Goal: Information Seeking & Learning: Find specific fact

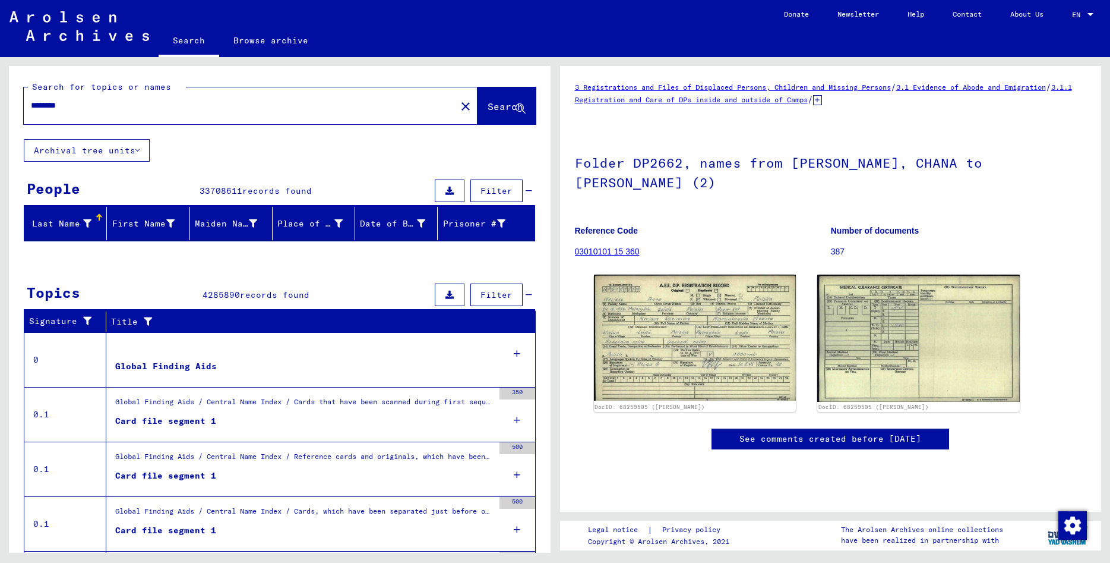
click at [459, 108] on mat-icon "close" at bounding box center [466, 106] width 14 height 14
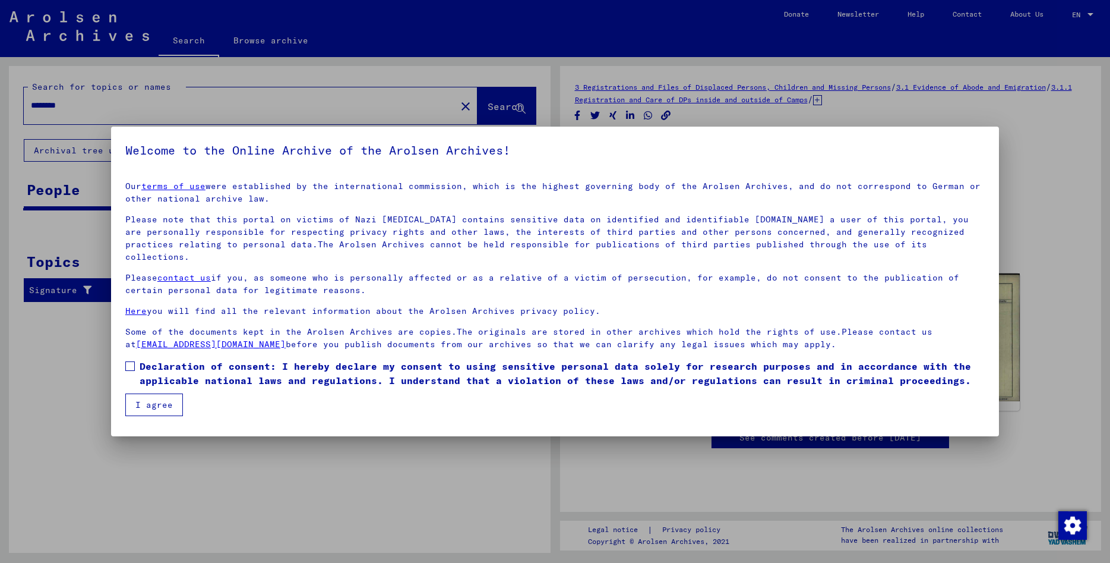
click at [140, 359] on span "Declaration of consent: I hereby declare my consent to using sensitive personal…" at bounding box center [562, 373] width 845 height 29
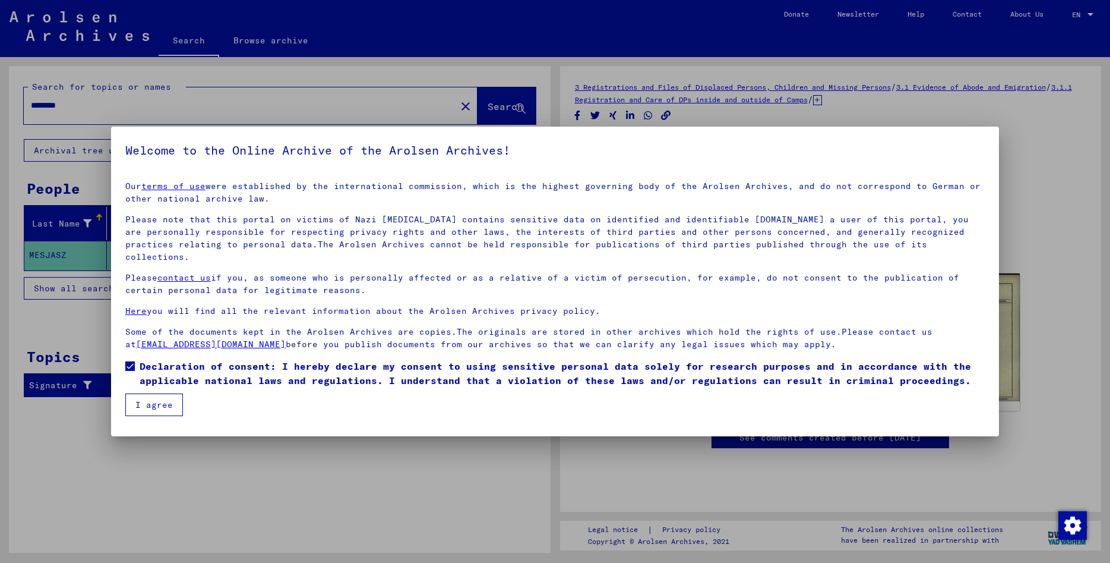
click at [160, 397] on button "I agree" at bounding box center [154, 404] width 58 height 23
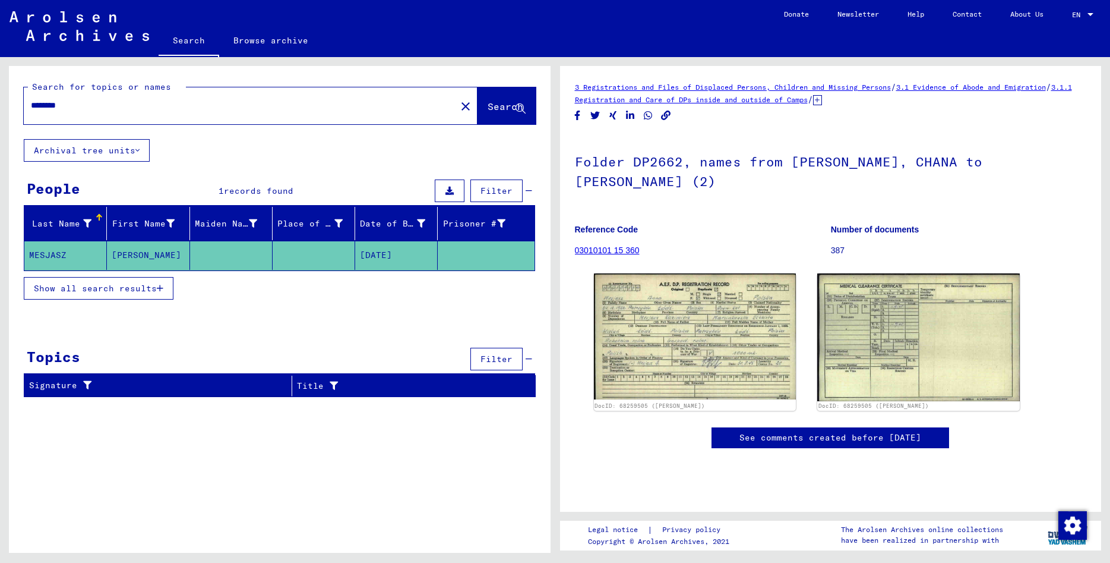
click at [459, 107] on mat-icon "close" at bounding box center [466, 106] width 14 height 14
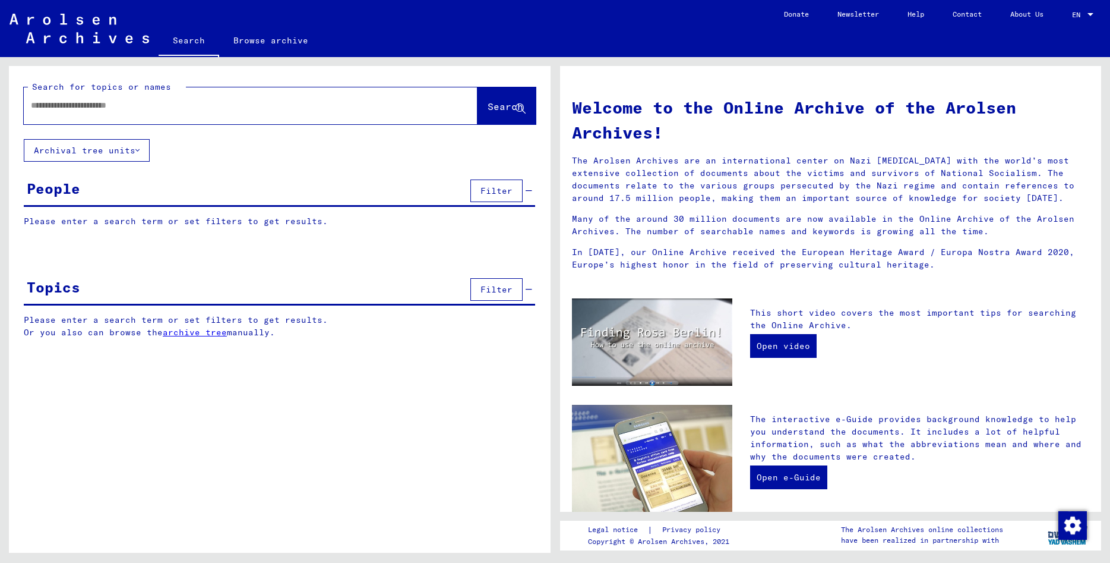
click at [125, 106] on input "text" at bounding box center [236, 105] width 411 height 12
paste input "*********"
click at [500, 110] on span "Search" at bounding box center [506, 106] width 36 height 12
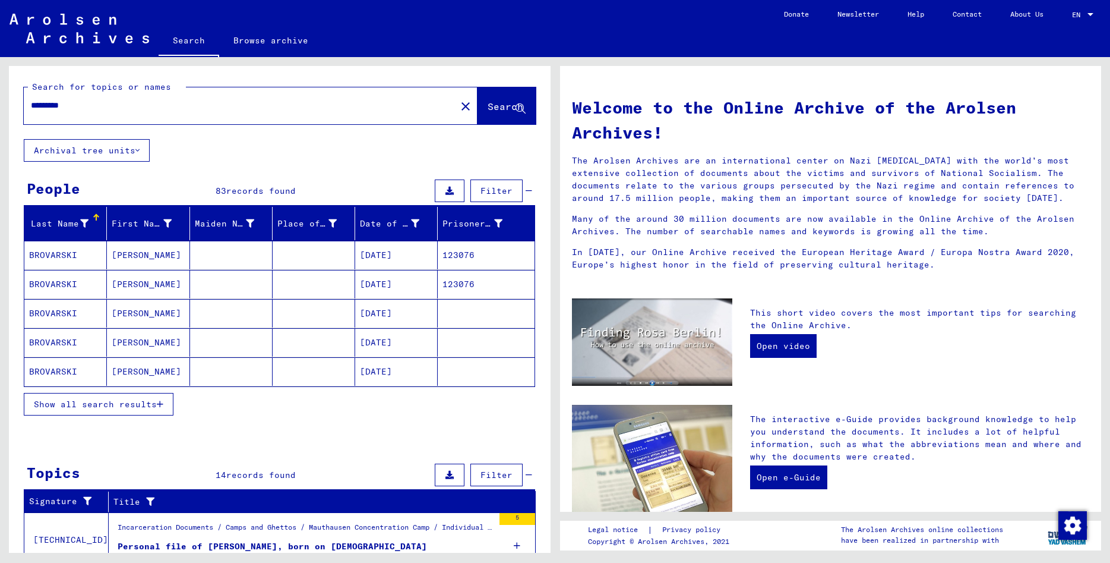
click at [157, 106] on input "*********" at bounding box center [236, 105] width 411 height 12
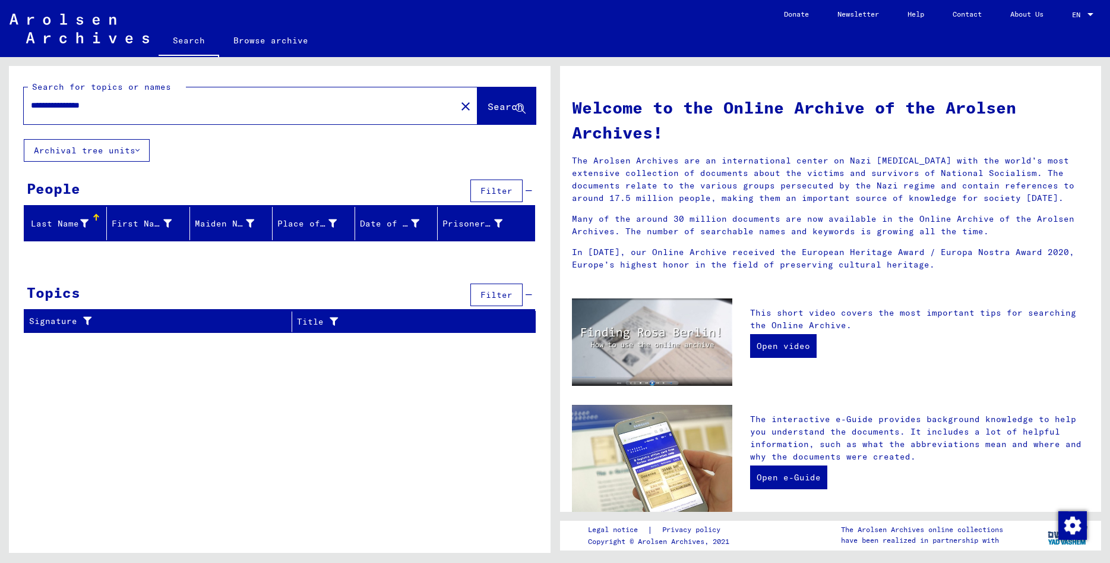
drag, startPoint x: 132, startPoint y: 102, endPoint x: 80, endPoint y: 107, distance: 52.5
click at [80, 107] on input "**********" at bounding box center [236, 105] width 411 height 12
type input "*********"
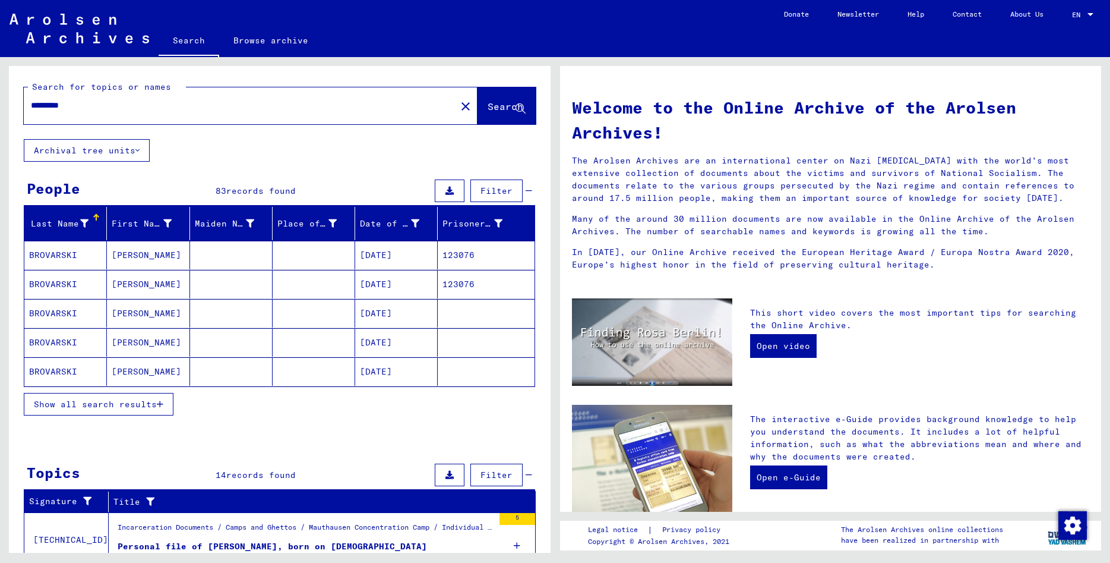
click at [74, 399] on span "Show all search results" at bounding box center [95, 404] width 123 height 11
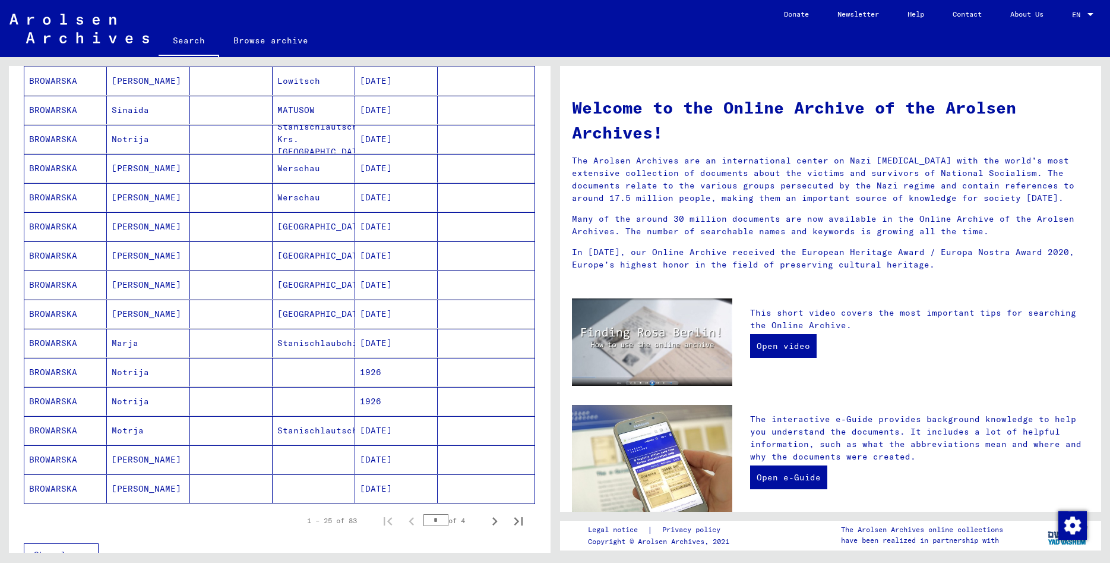
scroll to position [513, 0]
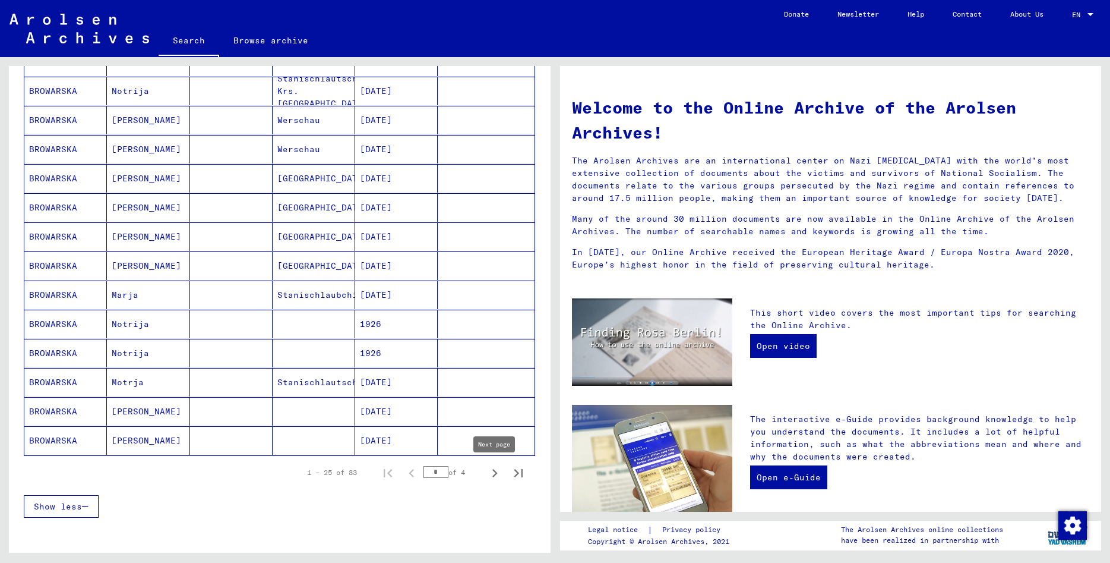
click at [496, 474] on icon "Next page" at bounding box center [494, 473] width 5 height 8
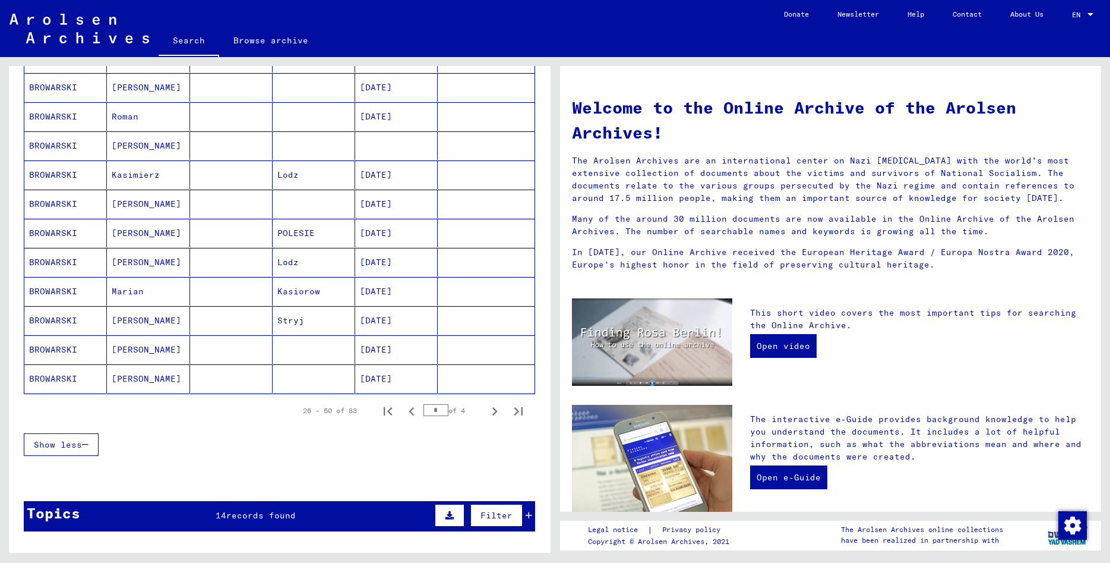
scroll to position [577, 0]
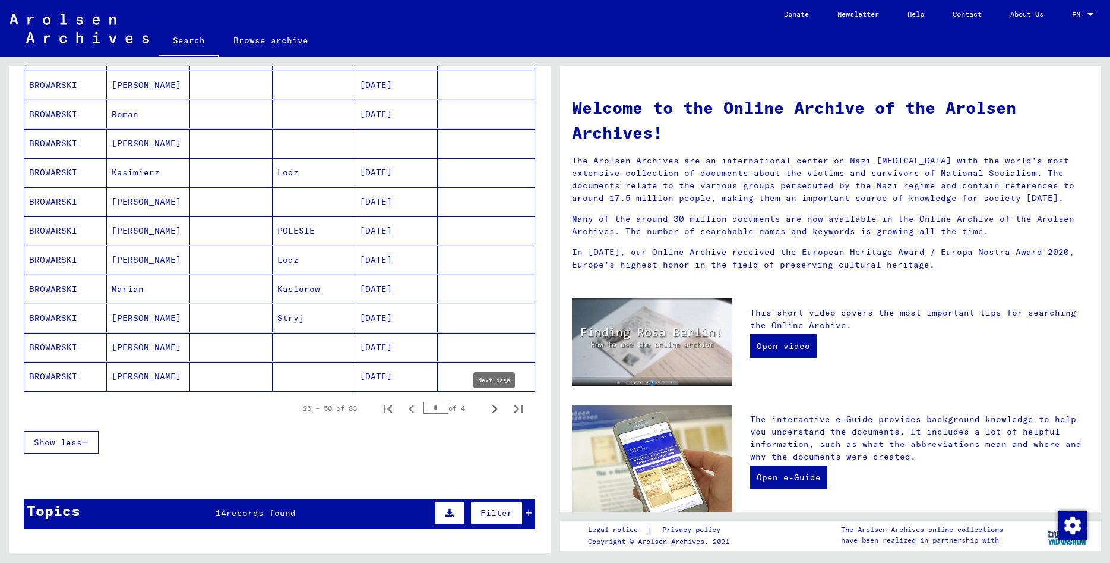
click at [493, 412] on icon "Next page" at bounding box center [494, 409] width 5 height 8
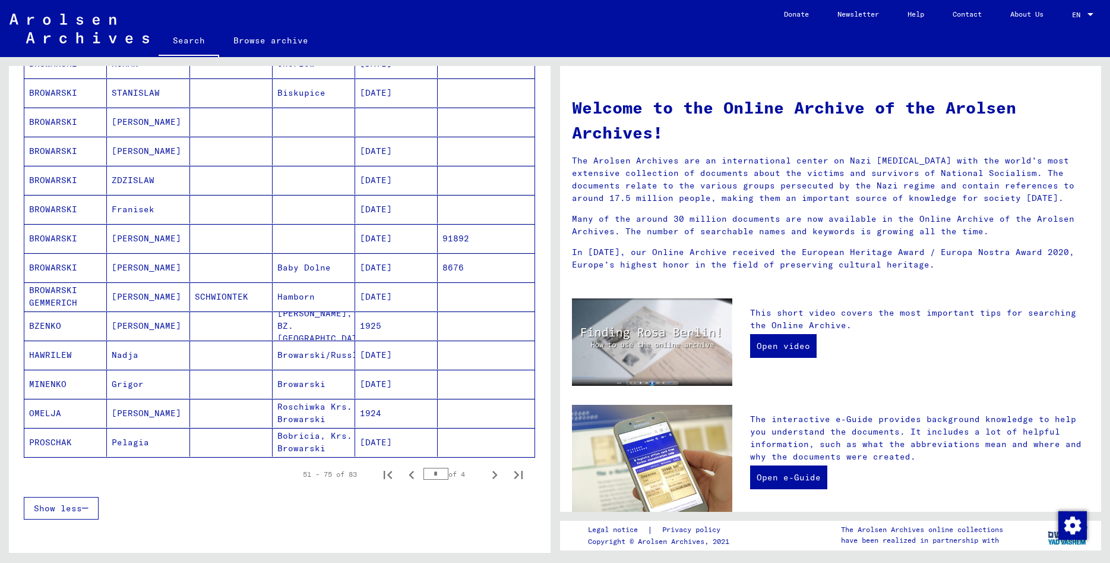
scroll to position [513, 0]
click at [494, 470] on icon "Next page" at bounding box center [494, 473] width 5 height 8
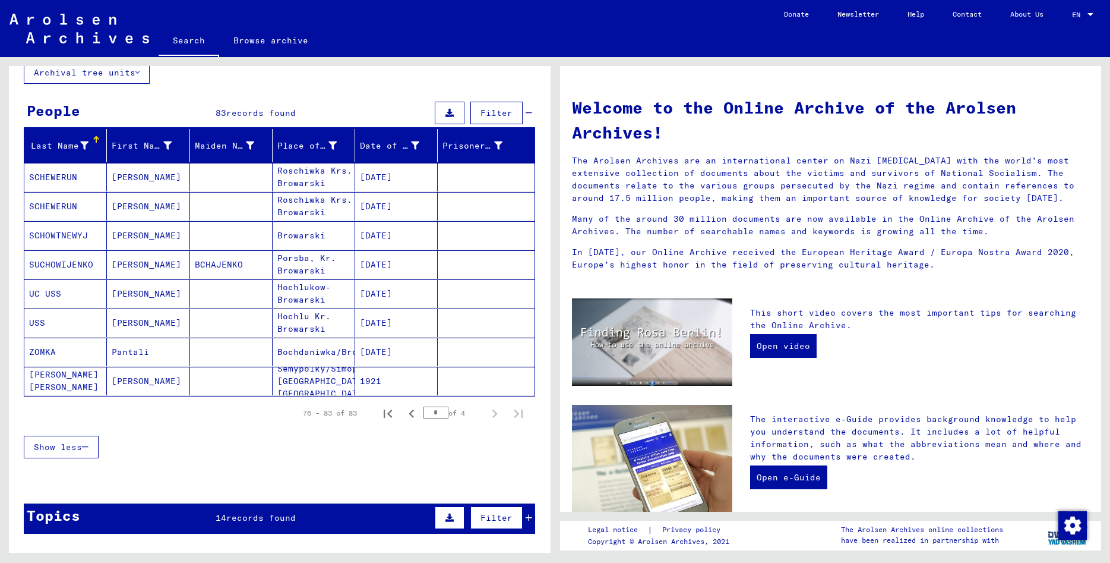
scroll to position [0, 0]
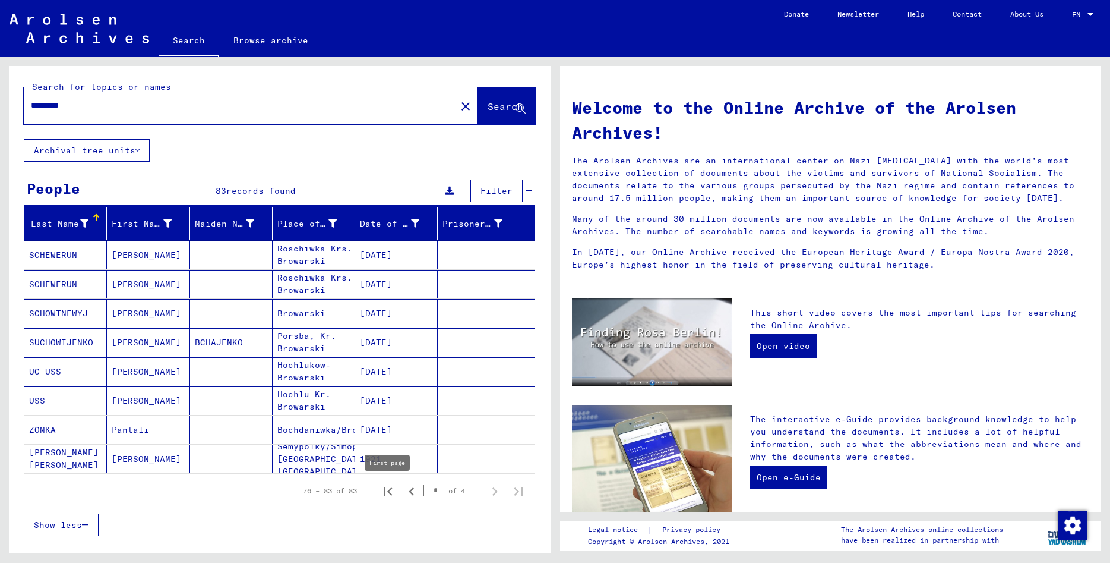
click at [391, 491] on icon "First page" at bounding box center [388, 491] width 17 height 17
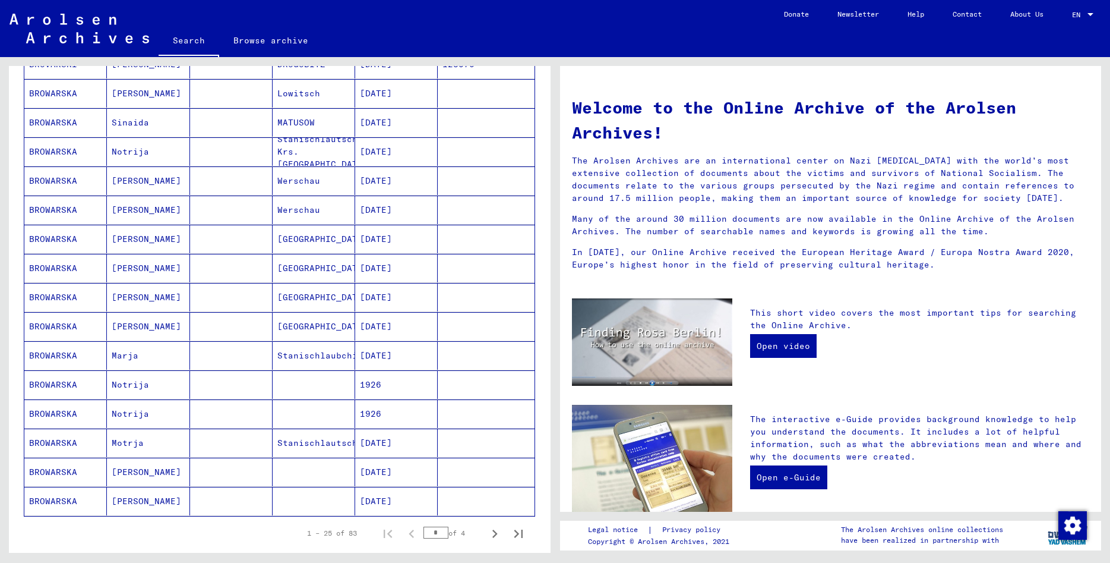
scroll to position [513, 0]
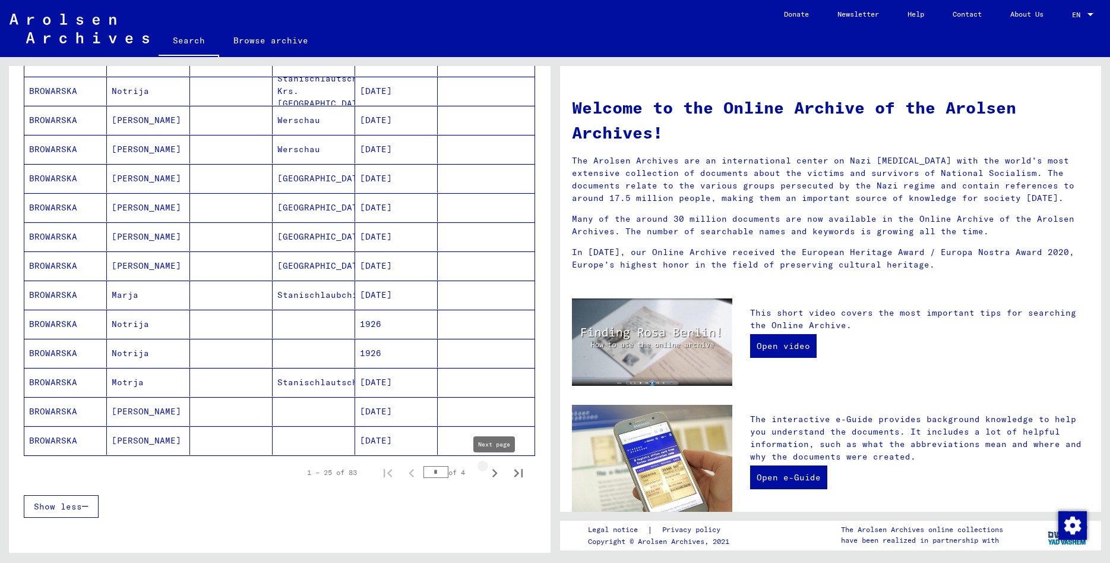
click at [494, 472] on icon "Next page" at bounding box center [494, 473] width 17 height 17
type input "*"
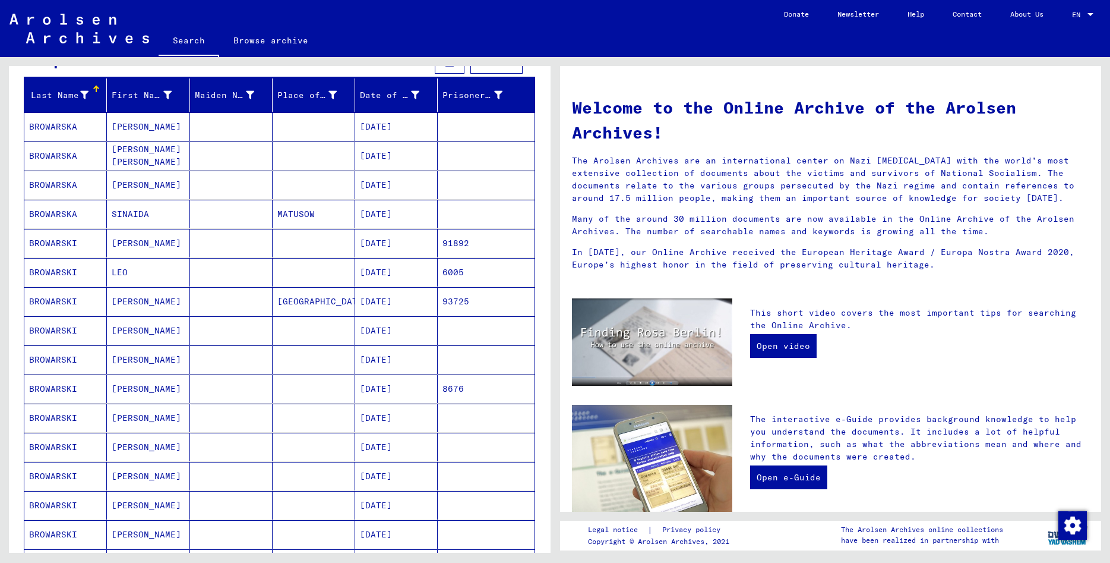
scroll to position [0, 0]
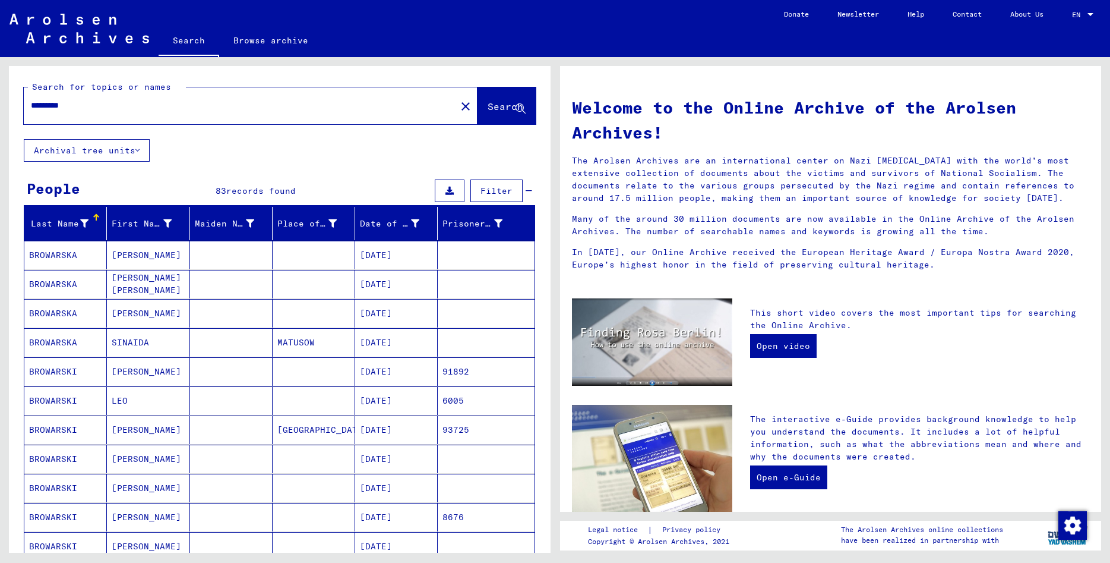
click at [133, 111] on input "*********" at bounding box center [236, 105] width 411 height 12
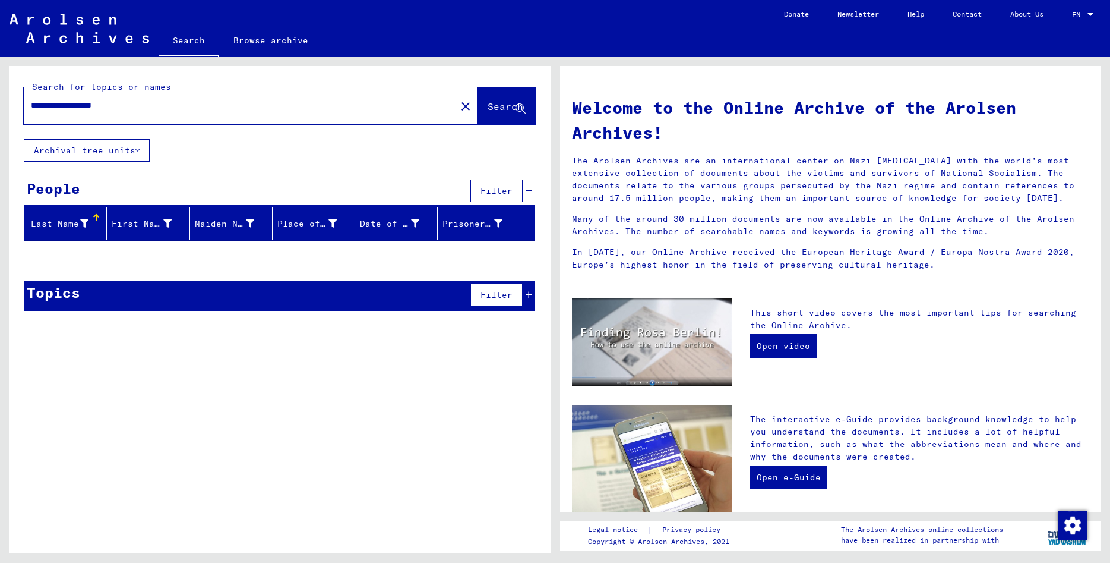
type input "**********"
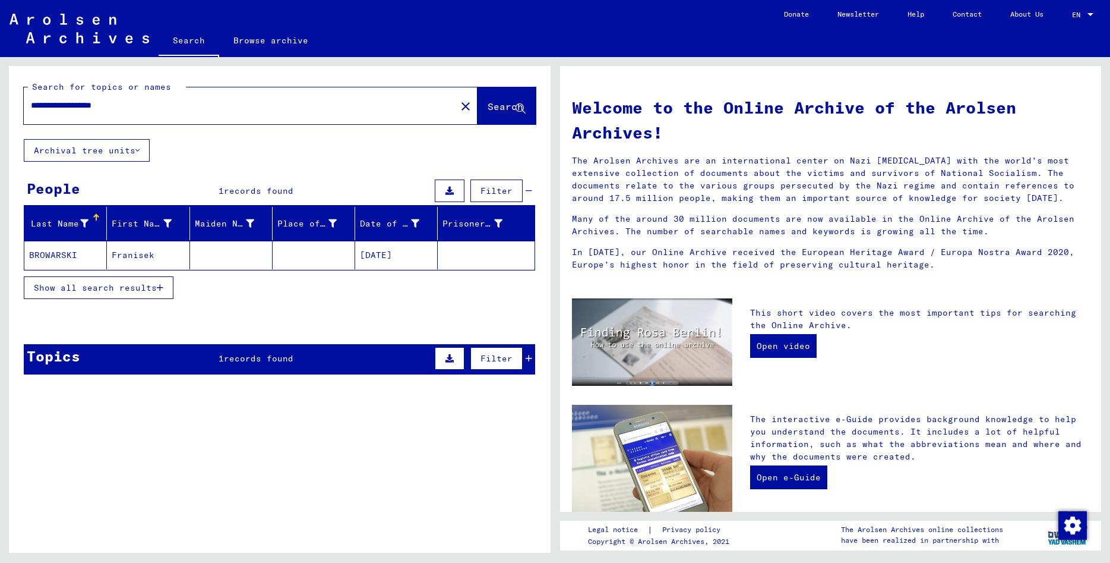
click at [141, 259] on mat-cell "Franisek" at bounding box center [148, 255] width 83 height 29
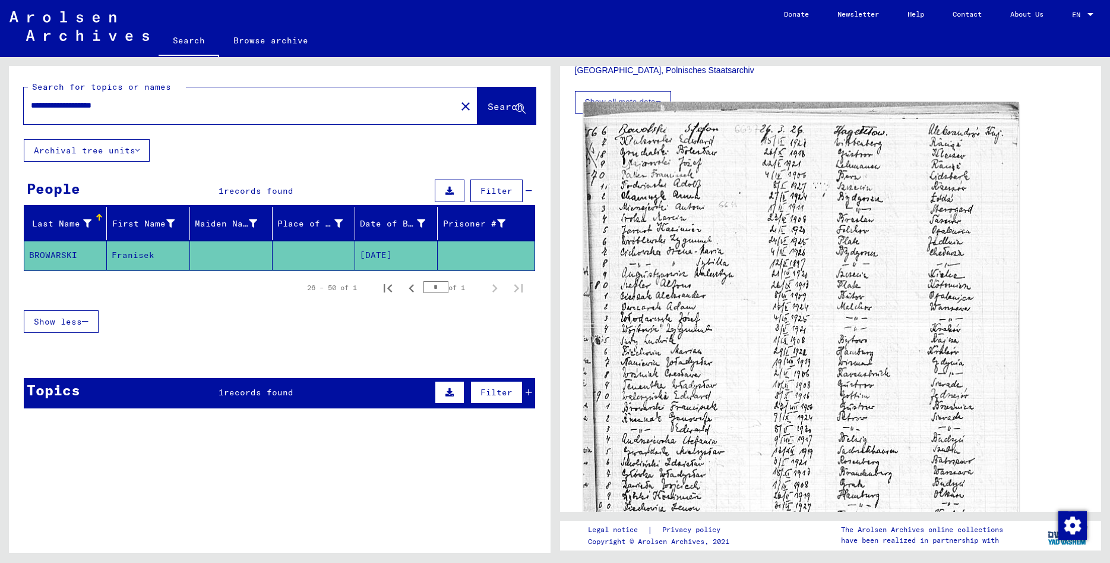
scroll to position [321, 0]
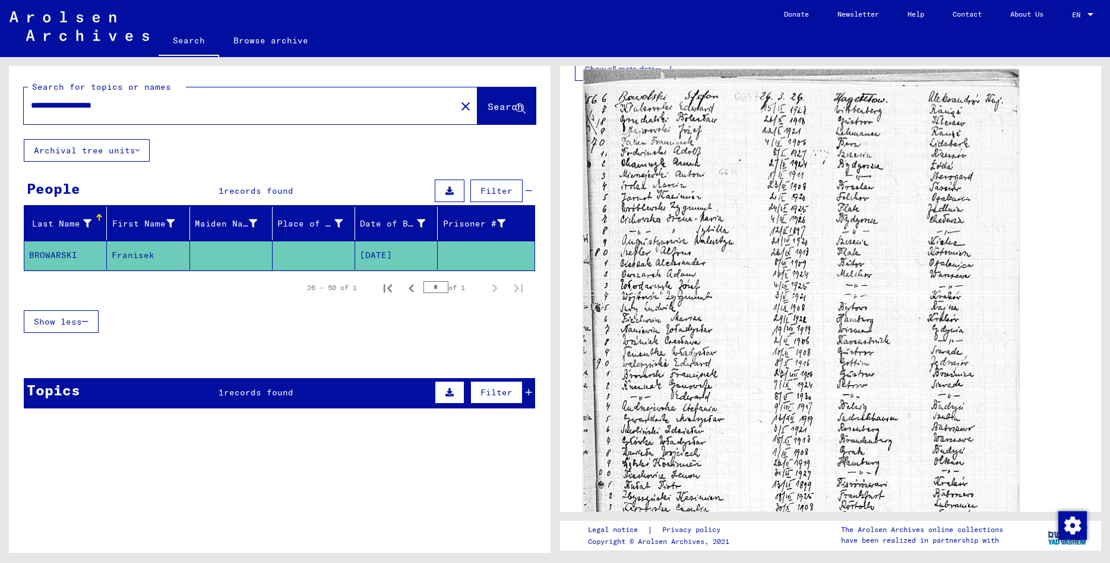
click at [849, 365] on img at bounding box center [800, 403] width 435 height 669
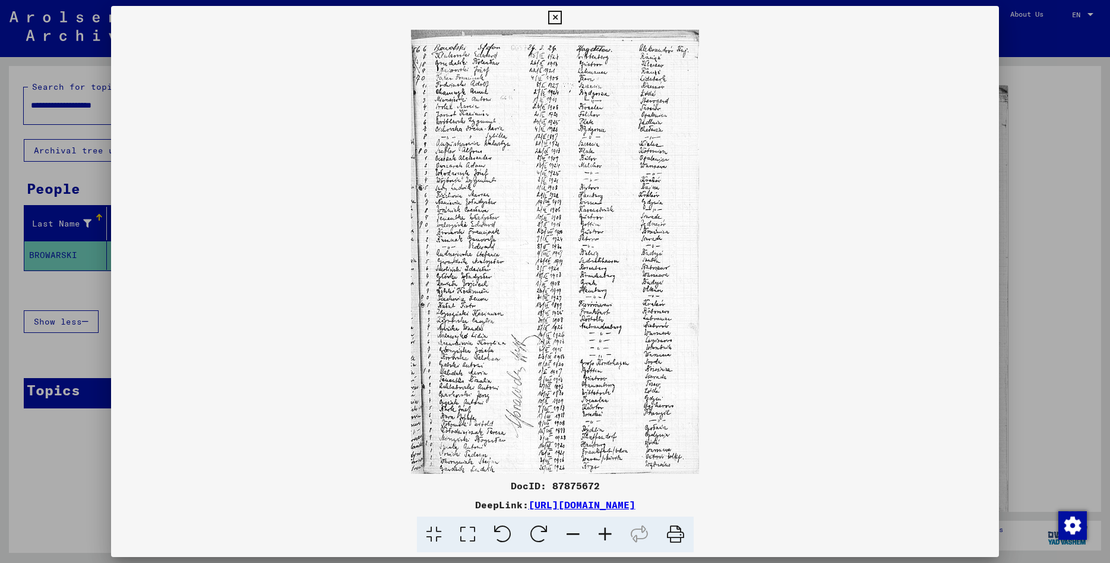
click at [651, 377] on img at bounding box center [555, 252] width 888 height 444
click at [606, 533] on icon at bounding box center [605, 534] width 32 height 36
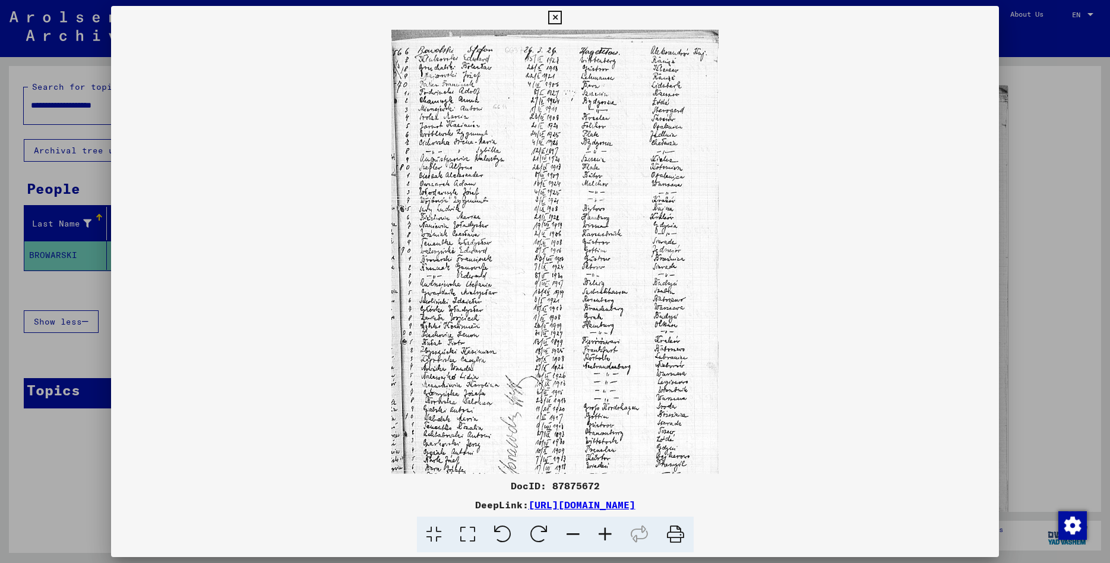
click at [606, 533] on icon at bounding box center [605, 534] width 32 height 36
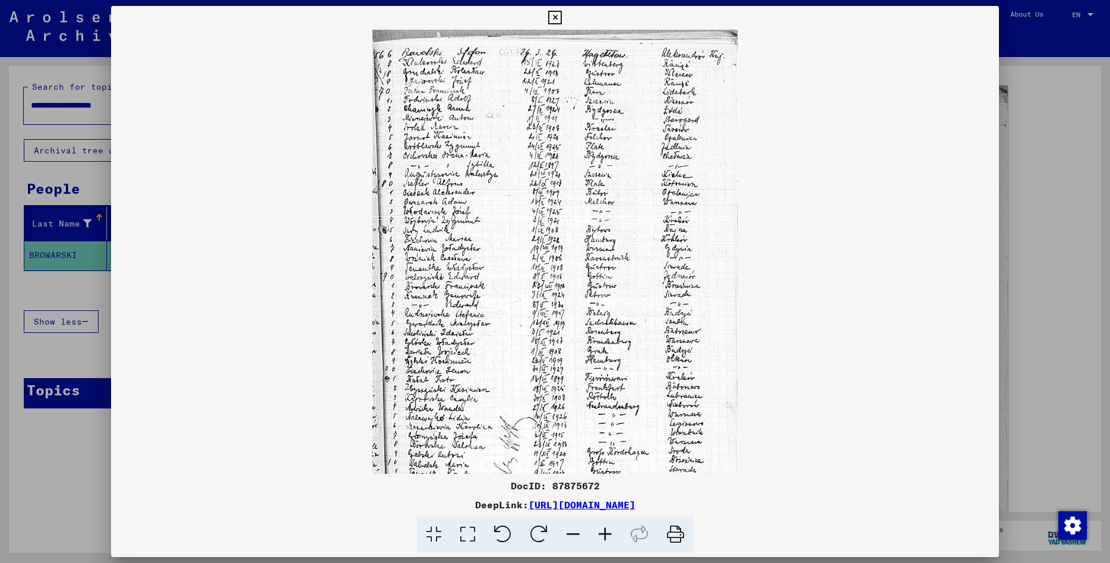
click at [606, 533] on icon at bounding box center [605, 534] width 32 height 36
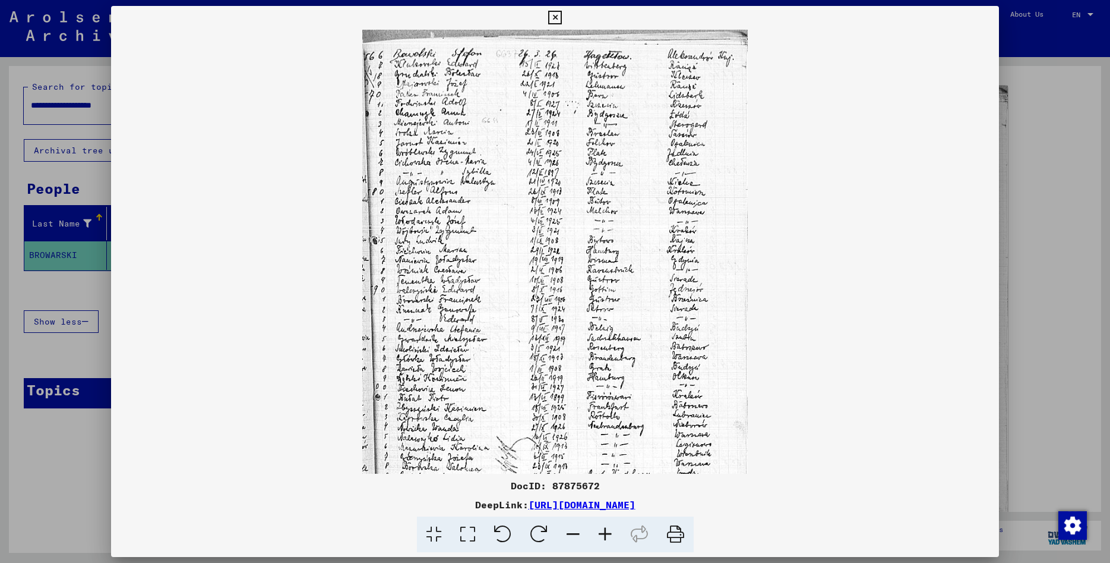
click at [606, 533] on icon at bounding box center [605, 534] width 32 height 36
click at [605, 532] on icon at bounding box center [605, 534] width 32 height 36
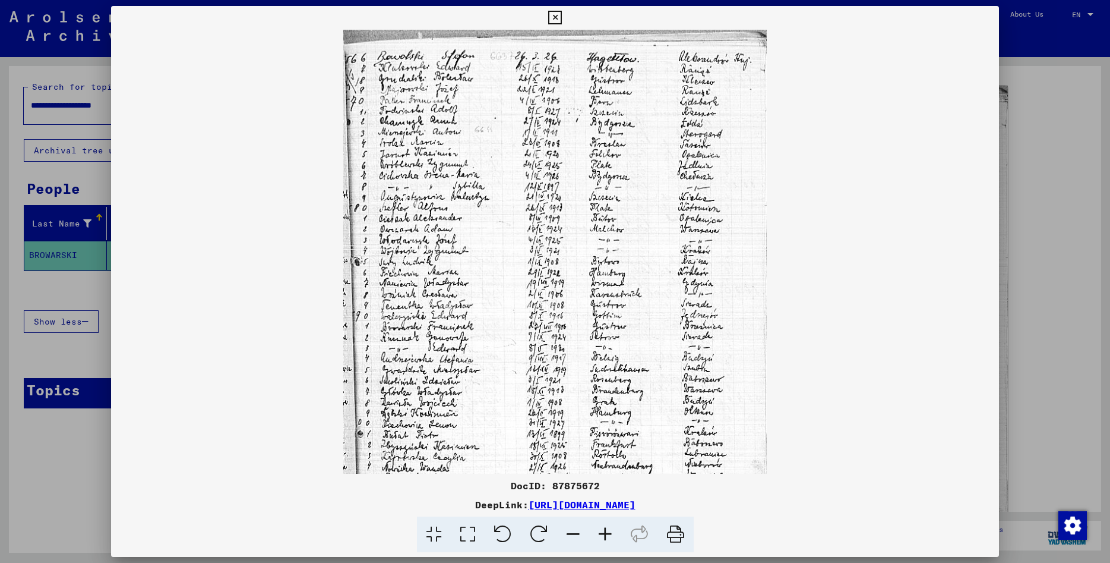
click at [605, 532] on icon at bounding box center [605, 534] width 32 height 36
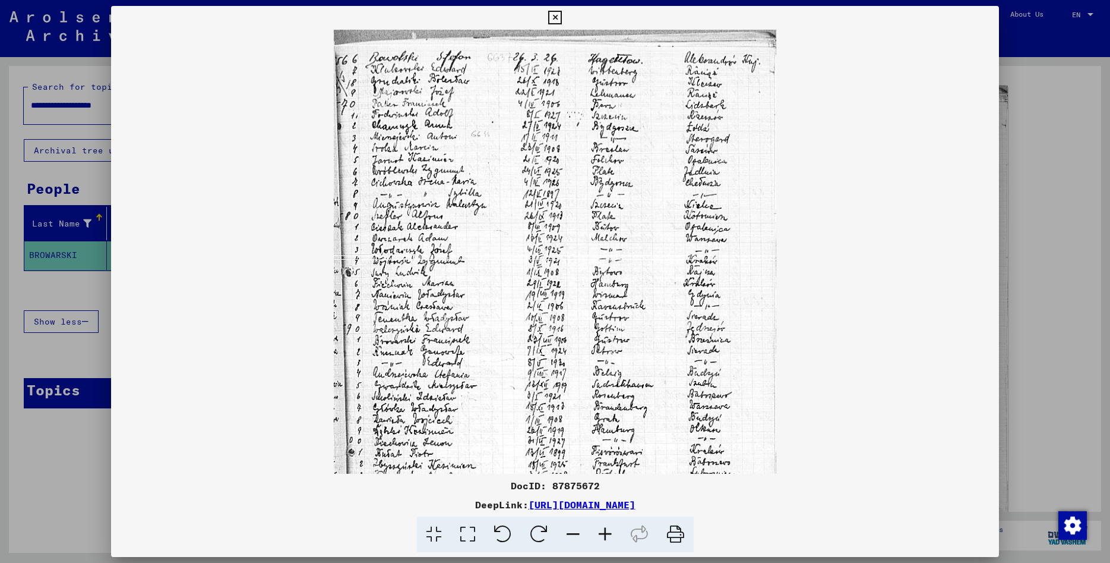
click at [605, 532] on icon at bounding box center [605, 534] width 32 height 36
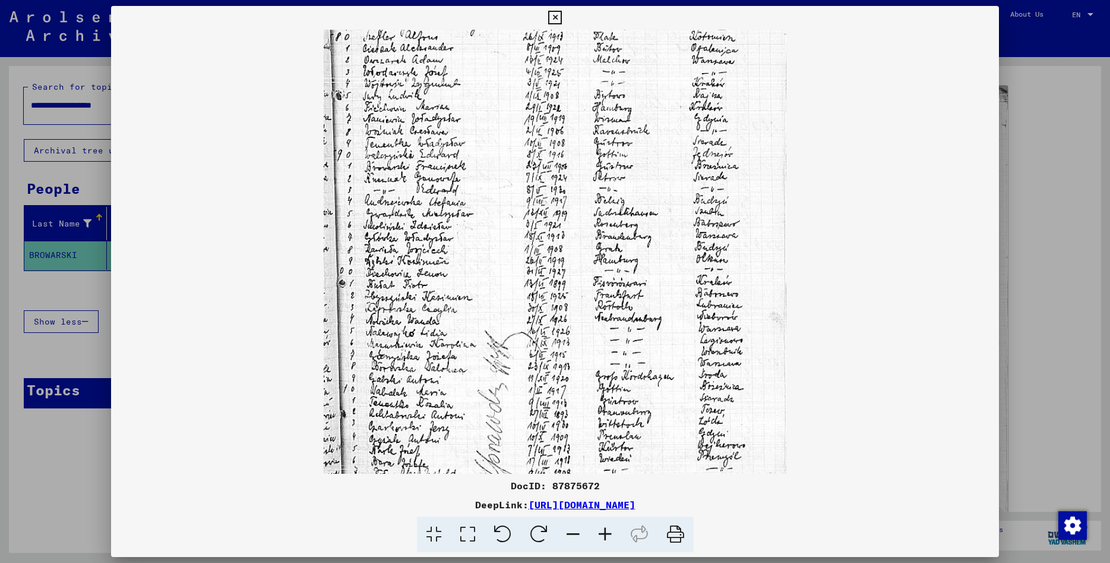
scroll to position [191, 0]
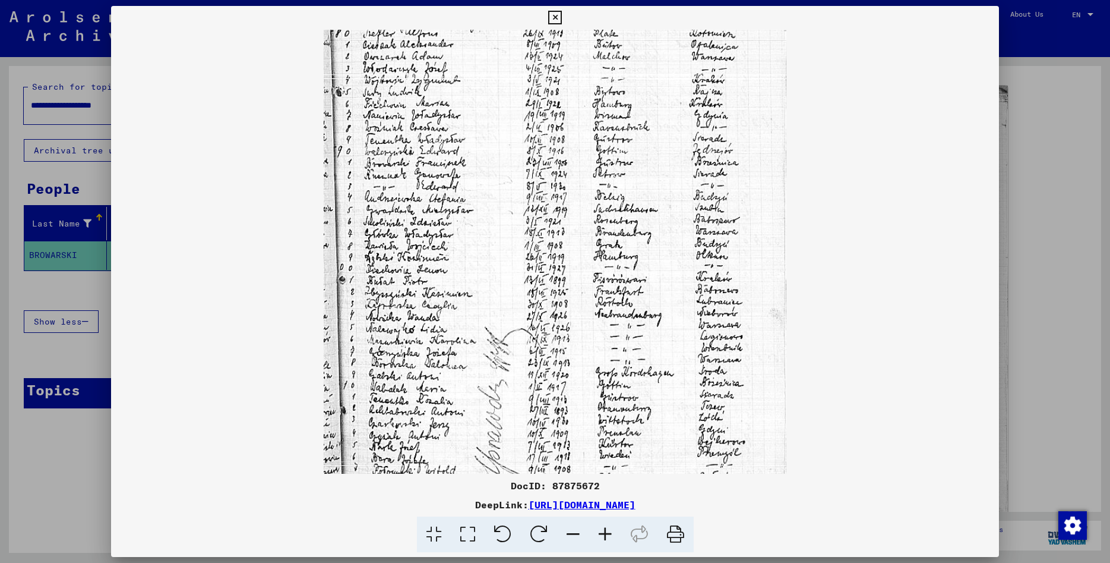
drag, startPoint x: 533, startPoint y: 399, endPoint x: 482, endPoint y: 227, distance: 178.9
click at [482, 227] on img at bounding box center [555, 194] width 462 height 711
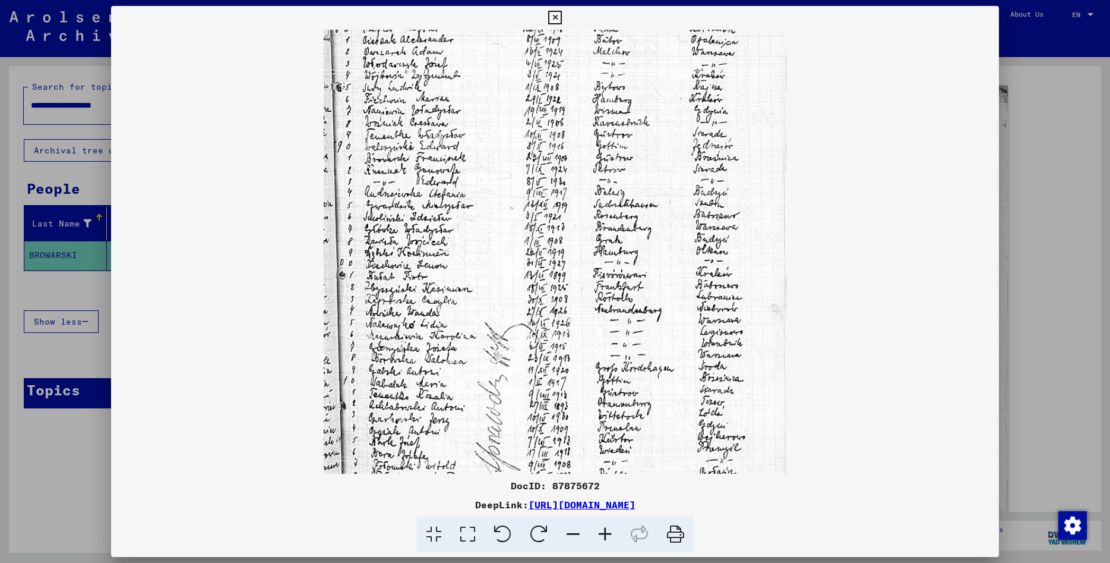
drag, startPoint x: 655, startPoint y: 200, endPoint x: 652, endPoint y: 289, distance: 89.7
click at [652, 289] on img at bounding box center [555, 189] width 462 height 711
click at [562, 15] on icon at bounding box center [555, 18] width 14 height 14
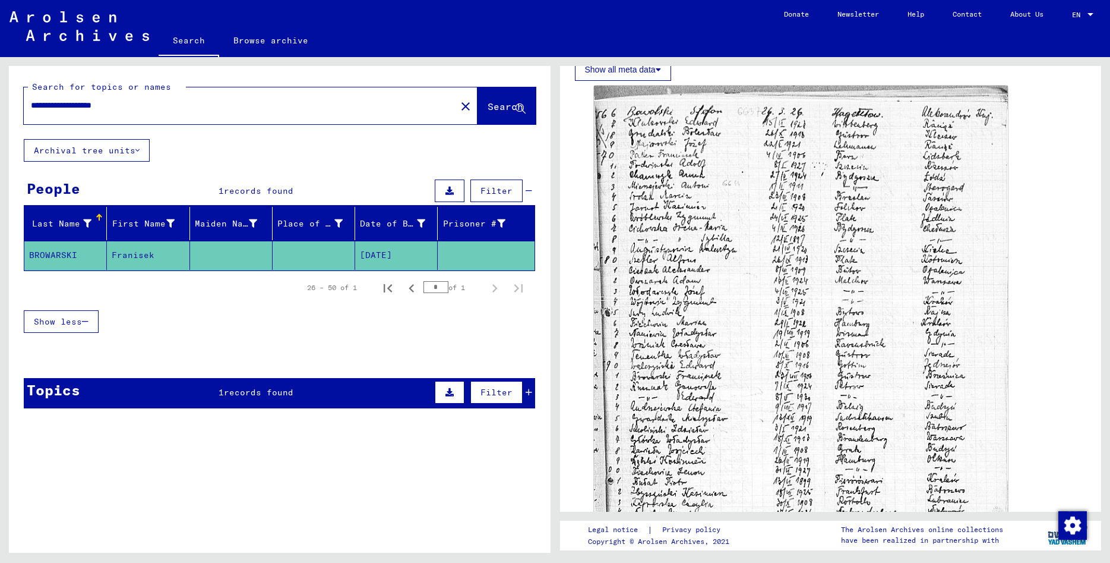
click at [384, 260] on mat-cell "[DATE]" at bounding box center [396, 255] width 83 height 29
